Goal: Transaction & Acquisition: Purchase product/service

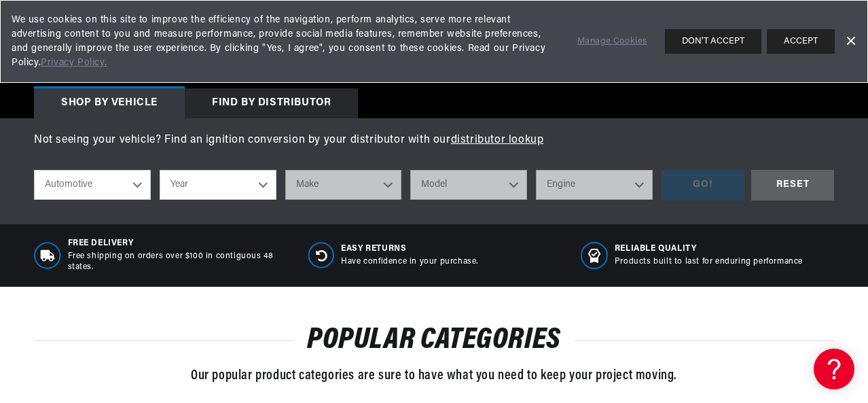
click at [143, 187] on select "Automotive Agricultural Industrial Marine Motorcycle" at bounding box center [92, 185] width 117 height 30
click at [34, 170] on select "Automotive Agricultural Industrial Marine Motorcycle" at bounding box center [92, 185] width 117 height 30
click at [250, 192] on select "Year 2022 2021 2020 2019 2018 2017 2016 2015 2014 2013 2012 2011 2010 2009 2008…" at bounding box center [218, 185] width 117 height 30
select select "1978"
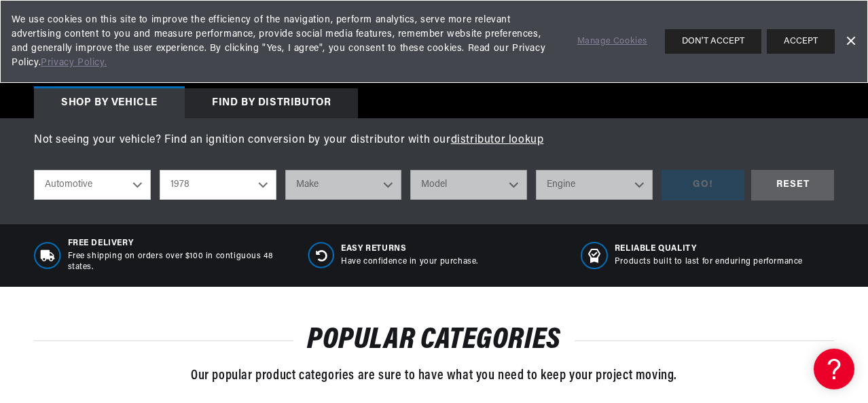
click at [160, 170] on select "Year 2022 2021 2020 2019 2018 2017 2016 2015 2014 2013 2012 2011 2010 2009 2008…" at bounding box center [218, 185] width 117 height 30
select select "1978"
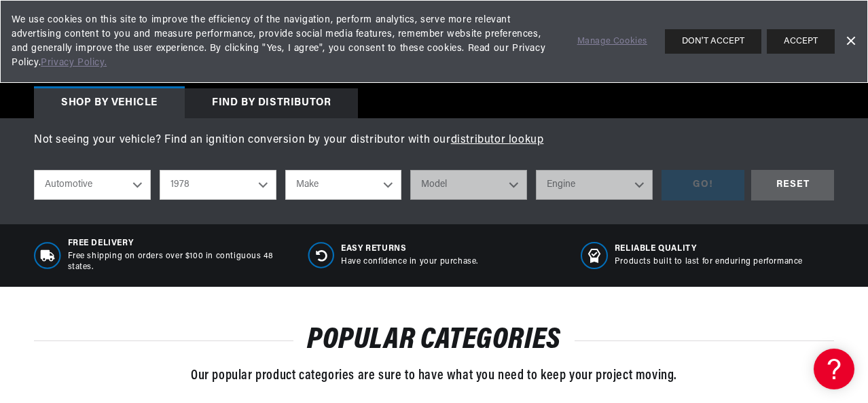
scroll to position [0, 0]
click at [336, 189] on select "Make Alfa Romeo American Motors Audi Avanti BMW Buick Cadillac Checker Chevrole…" at bounding box center [343, 185] width 117 height 30
select select "Nissan"
click at [285, 170] on select "Make Alfa Romeo American Motors Audi Avanti BMW Buick Cadillac Checker Chevrole…" at bounding box center [343, 185] width 117 height 30
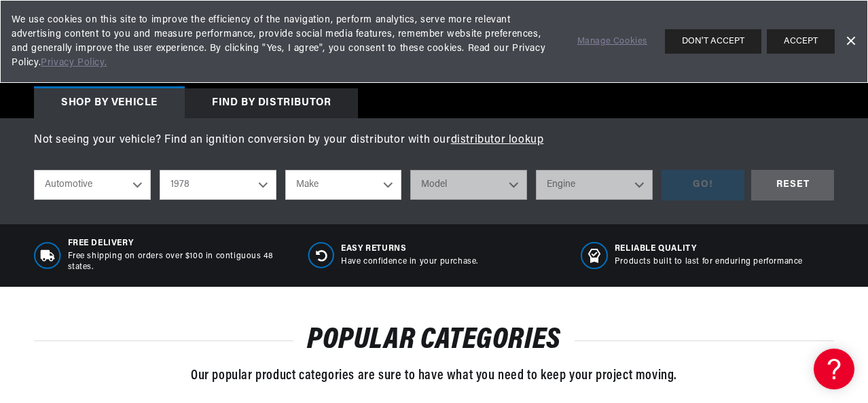
select select "Nissan"
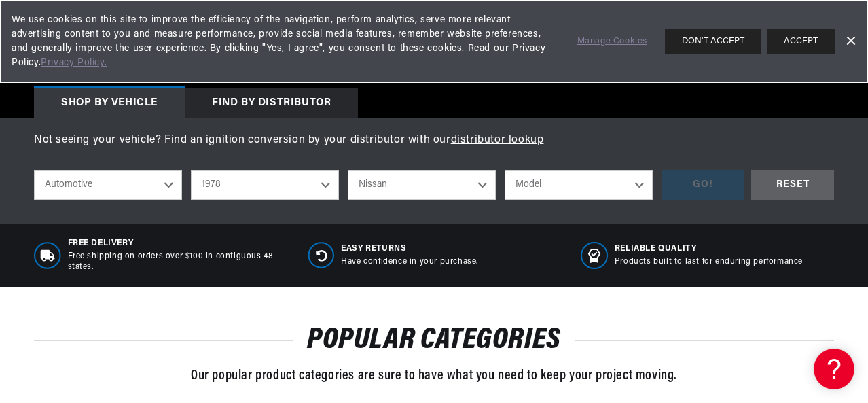
click at [613, 184] on select "Model 280Z 810" at bounding box center [578, 185] width 148 height 30
select select "810"
click at [504, 170] on select "Model 280Z 810" at bounding box center [578, 185] width 148 height 30
select select "810"
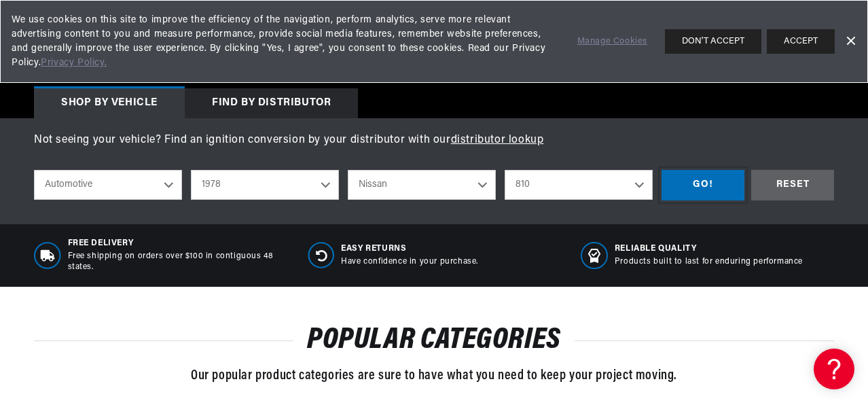
click at [710, 186] on div "GO!" at bounding box center [702, 185] width 83 height 31
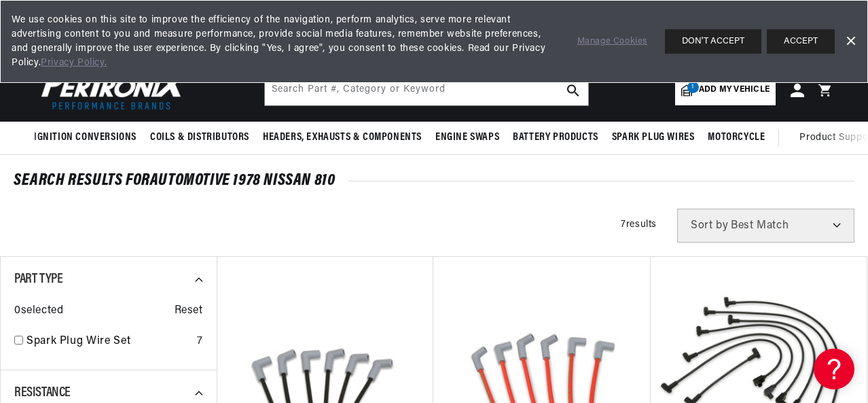
scroll to position [0, 506]
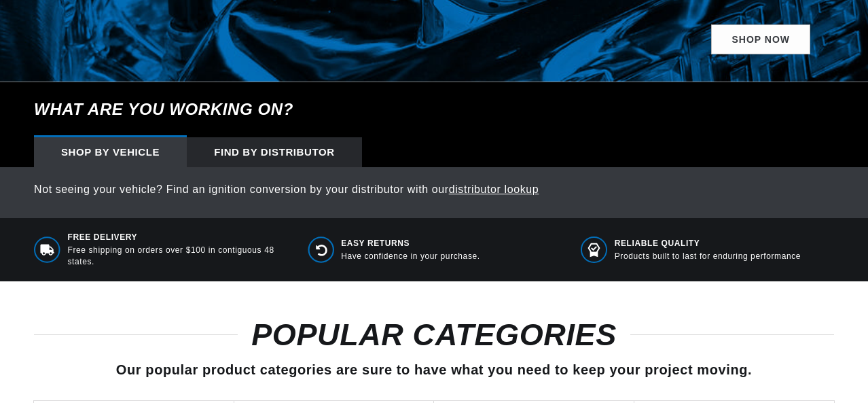
select select "1978"
select select "Nissan"
select select "810"
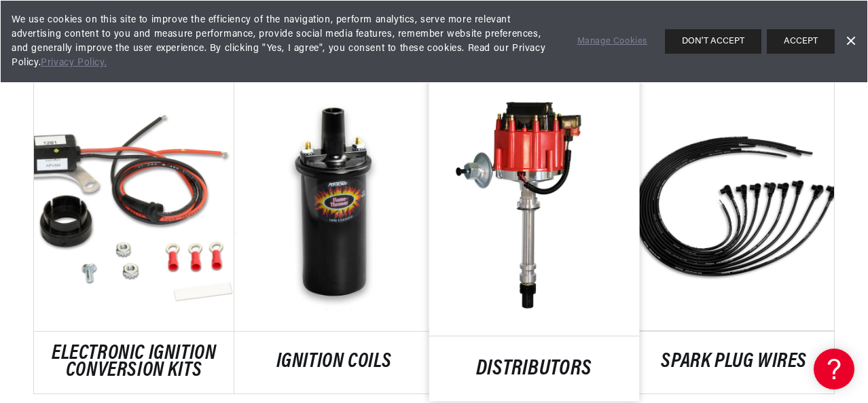
scroll to position [747, 0]
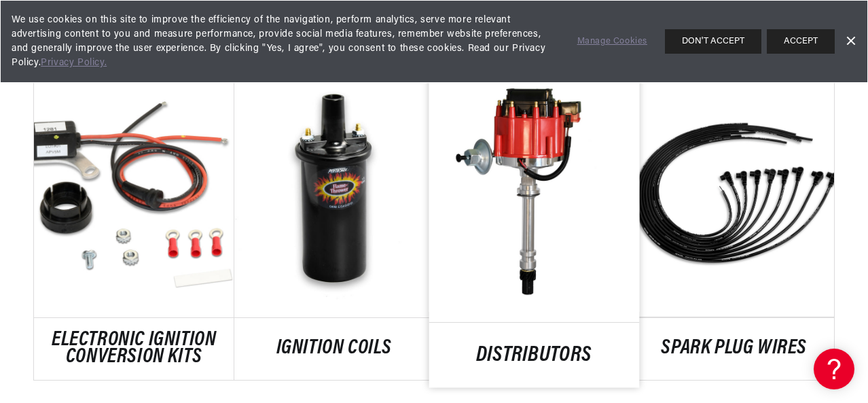
click at [479, 346] on link "DISTRIBUTORS" at bounding box center [534, 355] width 210 height 18
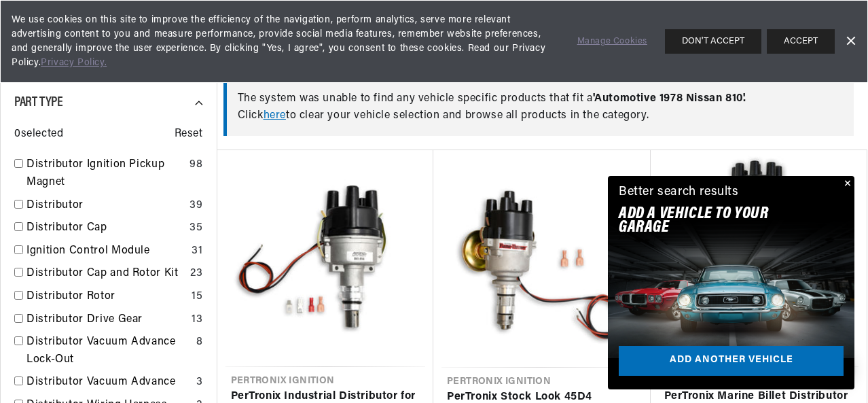
scroll to position [272, 0]
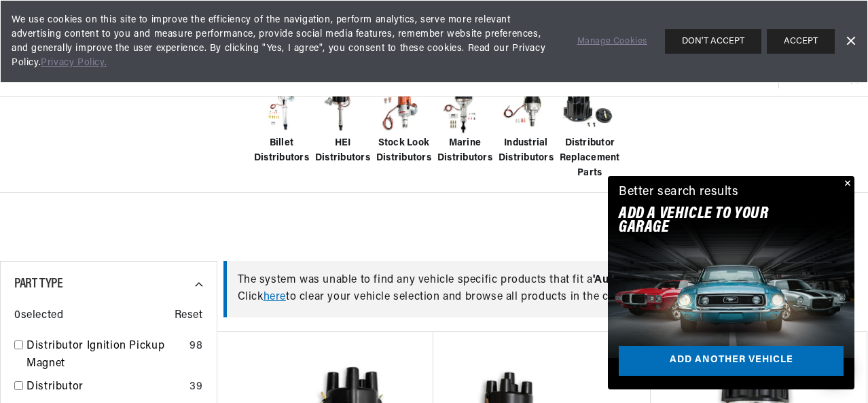
click at [844, 183] on button "Close" at bounding box center [846, 184] width 16 height 16
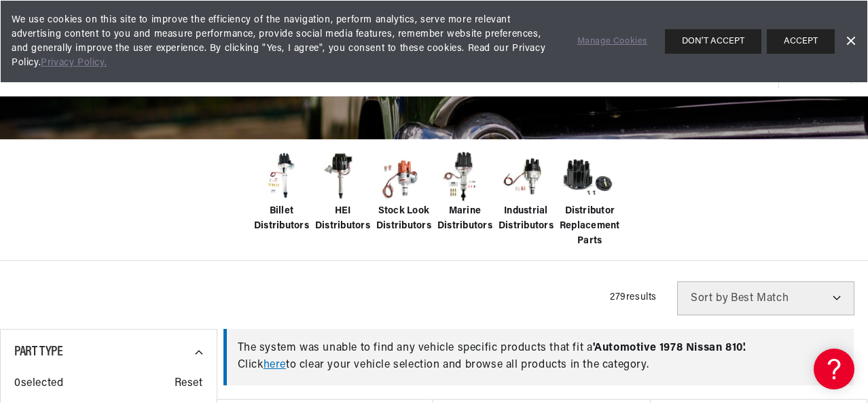
scroll to position [0, 506]
click at [596, 184] on img at bounding box center [586, 176] width 54 height 54
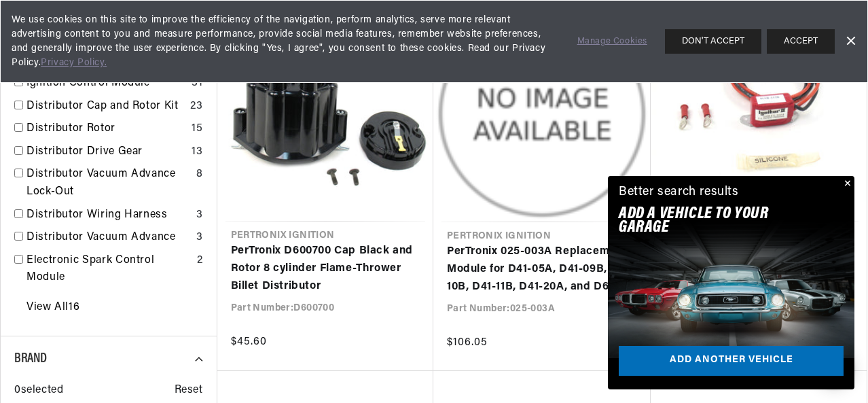
click at [847, 183] on button "Close" at bounding box center [846, 184] width 16 height 16
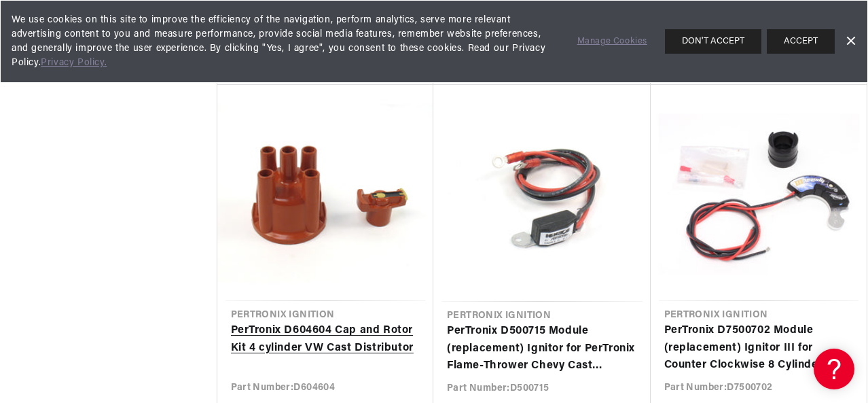
scroll to position [0, 506]
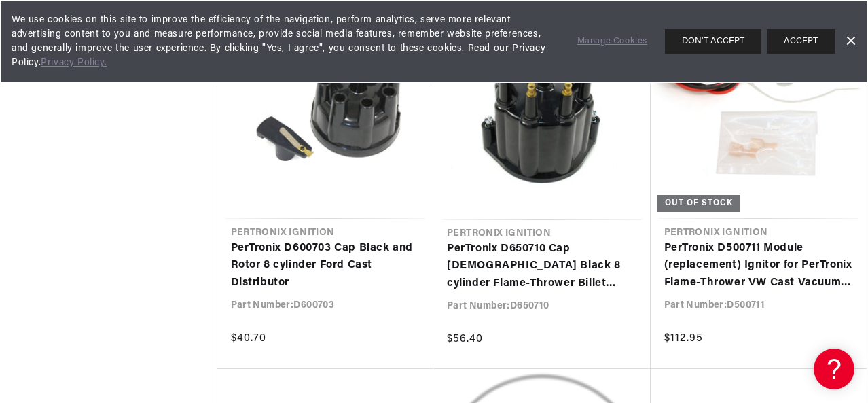
scroll to position [2512, 0]
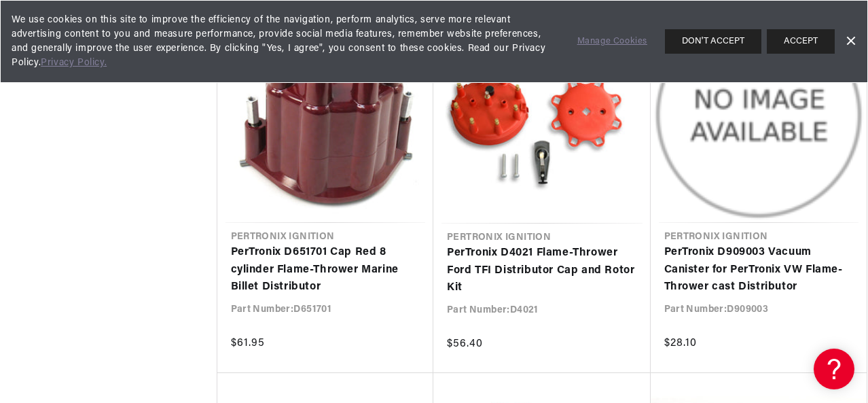
scroll to position [0, 506]
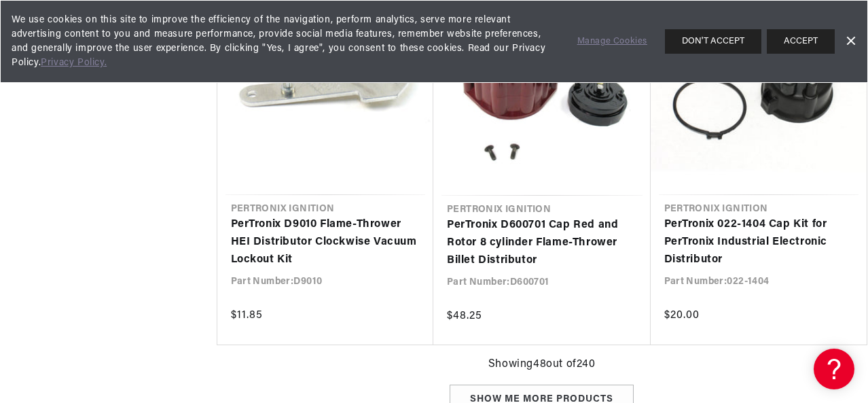
scroll to position [4616, 0]
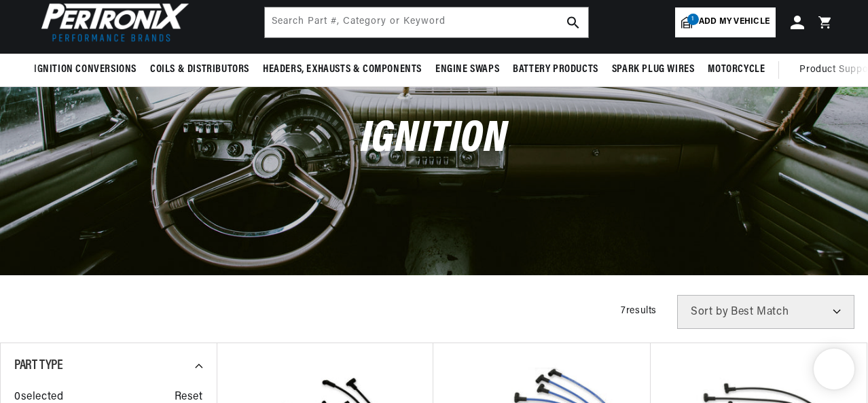
scroll to position [248, 0]
